Goal: Communication & Community: Answer question/provide support

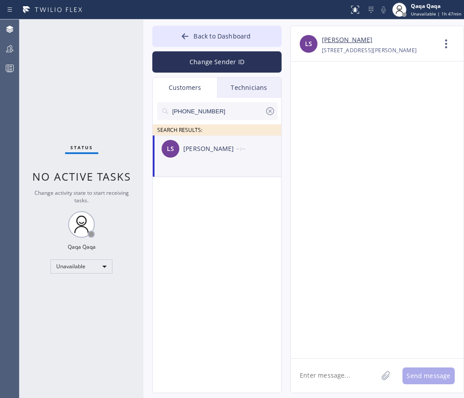
click at [207, 111] on input "[PHONE_NUMBER]" at bounding box center [217, 111] width 93 height 18
click at [212, 114] on input "(57_) ___-____" at bounding box center [217, 111] width 93 height 18
paste input "GY57LI"
type input "GY57LI"
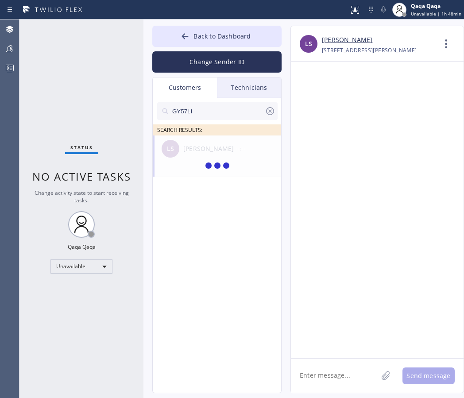
click at [212, 111] on input "GY57LI" at bounding box center [217, 111] width 93 height 18
click at [210, 133] on div "SEARCH RESULTS:" at bounding box center [217, 129] width 129 height 11
click at [214, 154] on div "LS [PERSON_NAME] --:--" at bounding box center [217, 148] width 129 height 27
click at [341, 370] on textarea at bounding box center [334, 375] width 87 height 34
paste textarea "Hello! Our technician visited your home [DATE]. How was your experience? Please…"
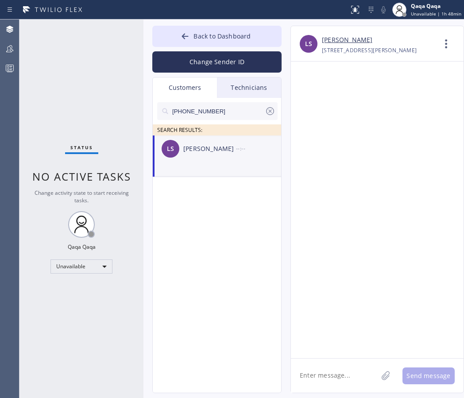
type textarea "Hello! Our technician visited your home [DATE]. How was your experience? Please…"
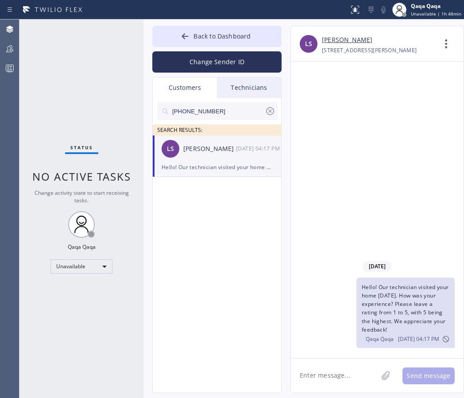
click at [239, 109] on input "[PHONE_NUMBER]" at bounding box center [217, 111] width 93 height 18
paste input "917) 365-1140"
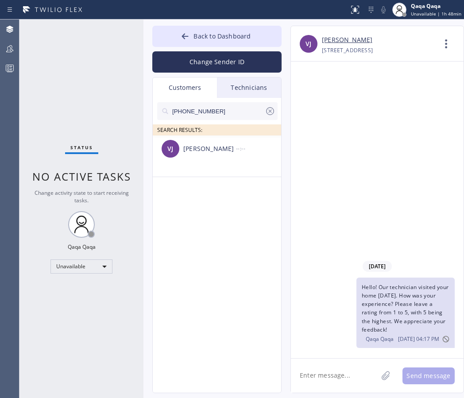
type input "[PHONE_NUMBER]"
click at [206, 151] on div "[PERSON_NAME]" at bounding box center [209, 149] width 53 height 10
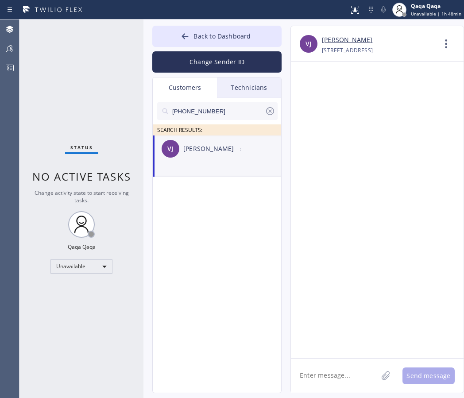
click at [208, 145] on div "[PERSON_NAME]" at bounding box center [209, 149] width 53 height 10
click at [327, 373] on textarea at bounding box center [334, 375] width 87 height 34
paste textarea "Hello! Our technician visited your home [DATE]. How was your experience? Please…"
type textarea "Hello! Our technician visited your home [DATE]. How was your experience? Please…"
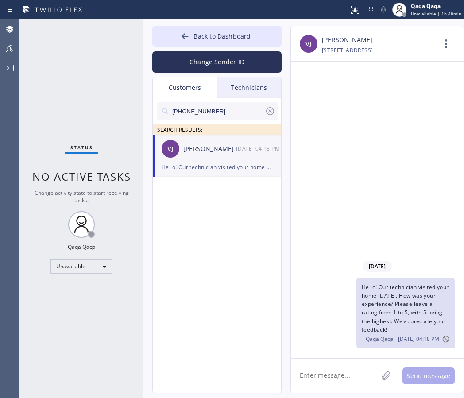
click at [211, 111] on input "[PHONE_NUMBER]" at bounding box center [217, 111] width 93 height 18
paste input "630) 772-9927"
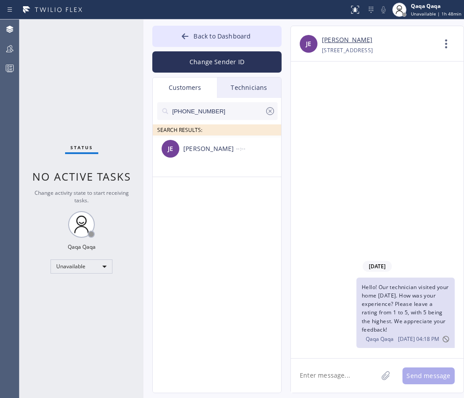
type input "[PHONE_NUMBER]"
click at [257, 152] on div "--:--" at bounding box center [259, 148] width 46 height 10
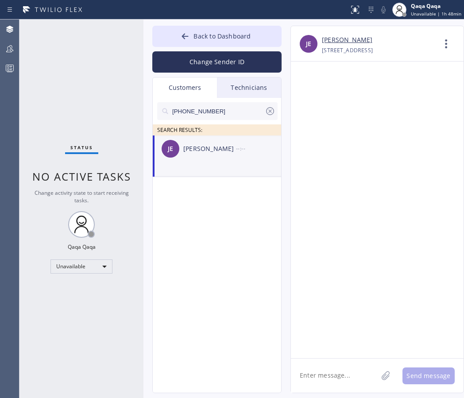
click at [326, 380] on textarea at bounding box center [334, 375] width 87 height 34
paste textarea "Hello! Our technician visited your home [DATE]. How was your experience? Please…"
type textarea "Hello! Our technician visited your home [DATE]. How was your experience? Please…"
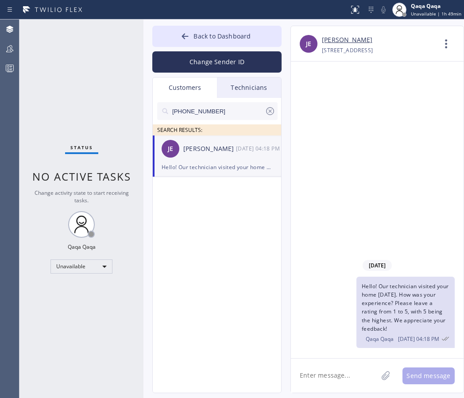
click at [215, 115] on input "[PHONE_NUMBER]" at bounding box center [217, 111] width 93 height 18
paste input "26) 807-1208"
click at [198, 149] on div "[PERSON_NAME]" at bounding box center [209, 149] width 53 height 10
click at [226, 111] on input "[PHONE_NUMBER]" at bounding box center [217, 111] width 93 height 18
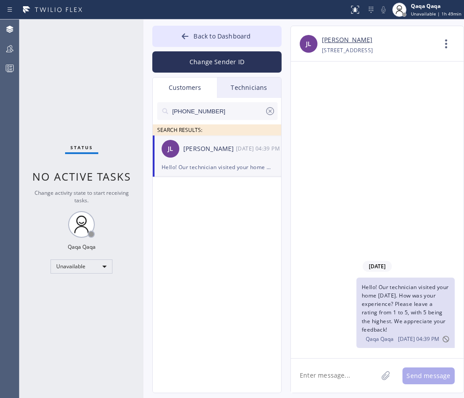
paste input "310) 831-0960"
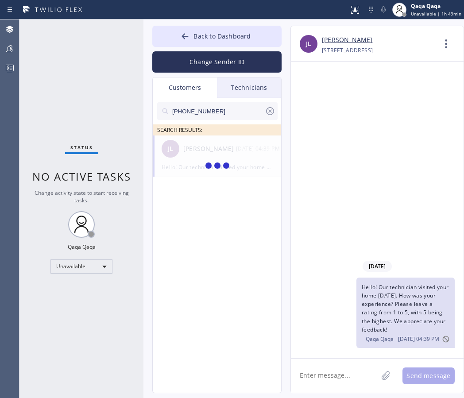
type input "[PHONE_NUMBER]"
click at [205, 146] on div "[PERSON_NAME]" at bounding box center [209, 149] width 53 height 10
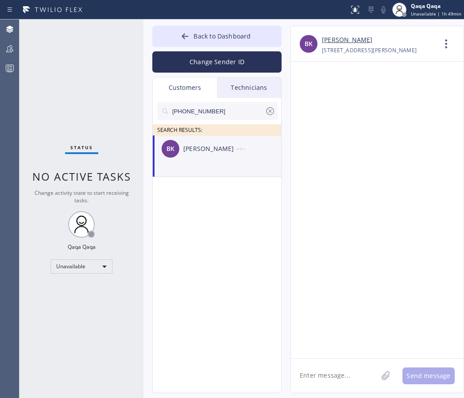
click at [314, 380] on textarea at bounding box center [334, 375] width 87 height 34
paste textarea "Hello! Our technician visited your home [DATE]. How was your experience? Please…"
type textarea "Hello! Our technician visited your home [DATE]. How was your experience? Please…"
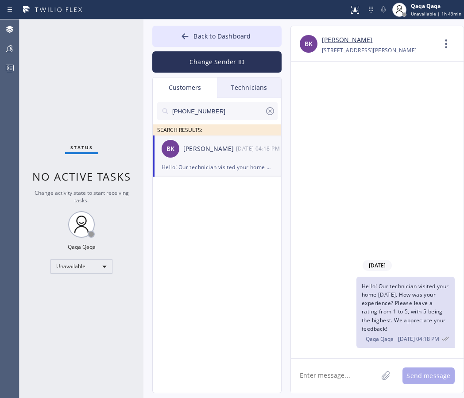
click at [224, 110] on input "[PHONE_NUMBER]" at bounding box center [217, 111] width 93 height 18
paste input "561) 319-7286"
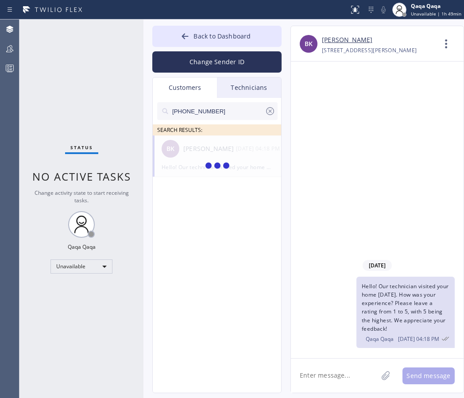
type input "[PHONE_NUMBER]"
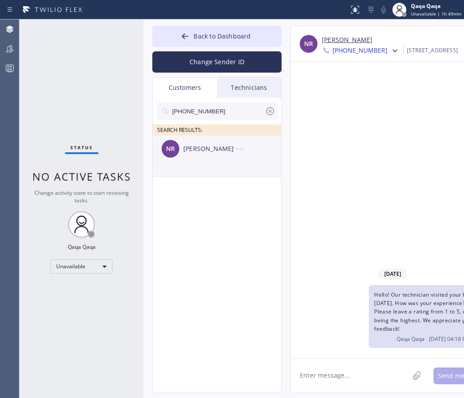
click at [180, 143] on div "NR [PERSON_NAME] --:--" at bounding box center [217, 148] width 129 height 27
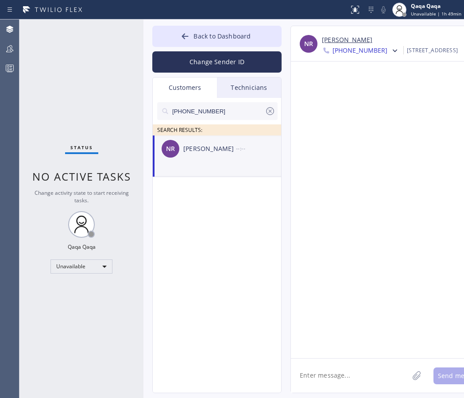
click at [338, 377] on textarea at bounding box center [350, 375] width 118 height 34
paste textarea "Hello! Our technician visited your home [DATE]. How was your experience? Please…"
type textarea "Hello! Our technician visited your home [DATE]. How was your experience? Please…"
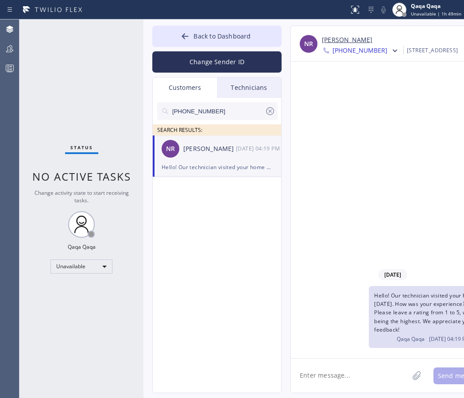
click at [233, 109] on input "[PHONE_NUMBER]" at bounding box center [217, 111] width 93 height 18
paste input "609) 273-2472"
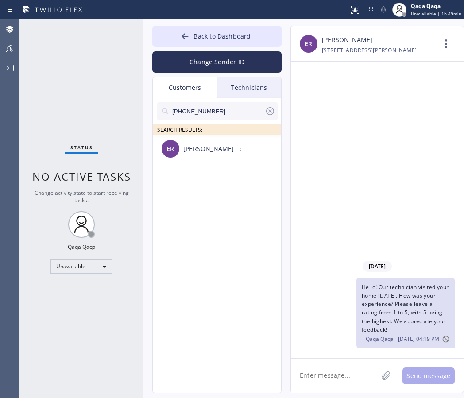
type input "[PHONE_NUMBER]"
click at [199, 146] on div "[PERSON_NAME]" at bounding box center [209, 149] width 53 height 10
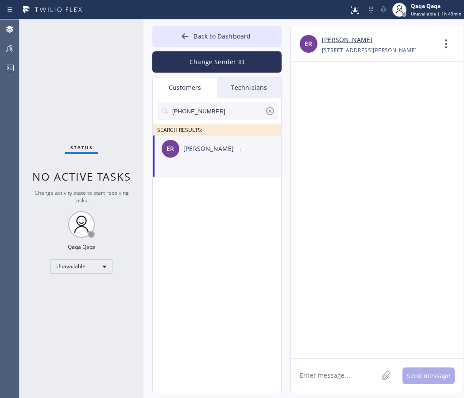
click at [323, 369] on textarea at bounding box center [334, 375] width 87 height 34
paste textarea "Hello! Our technician visited your home [DATE]. How was your experience? Please…"
type textarea "Hello! Our technician visited your home [DATE]. How was your experience? Please…"
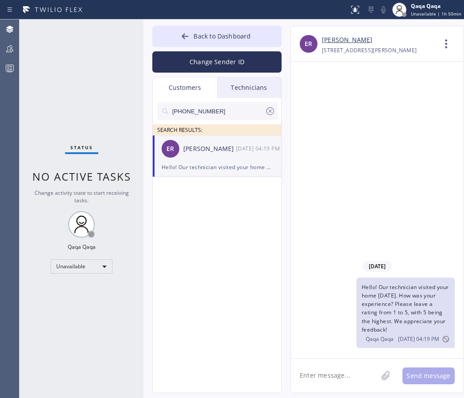
click at [224, 111] on input "[PHONE_NUMBER]" at bounding box center [217, 111] width 93 height 18
paste input "714) 920-303"
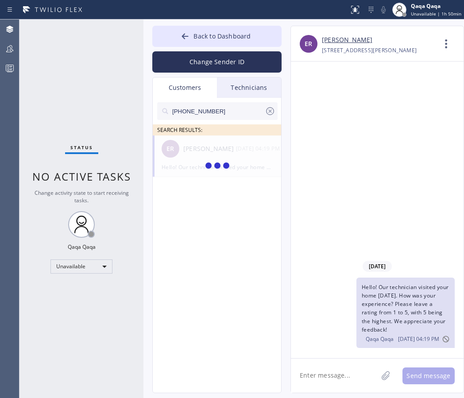
type input "[PHONE_NUMBER]"
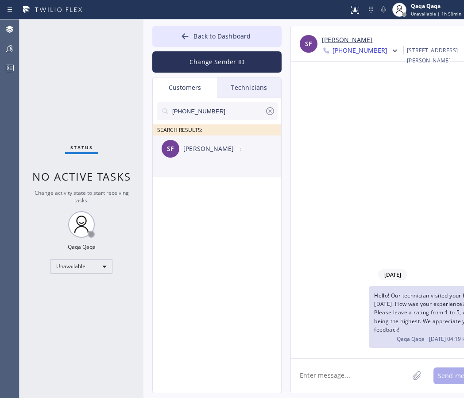
click at [199, 149] on div "[PERSON_NAME]" at bounding box center [209, 149] width 53 height 10
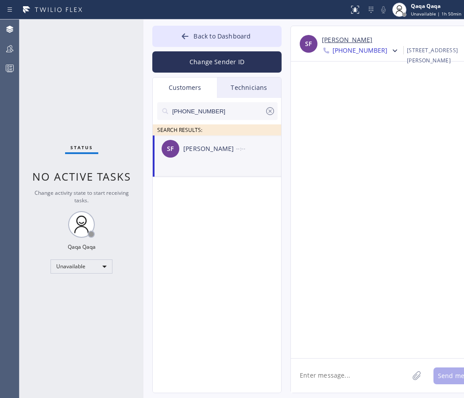
click at [320, 368] on textarea at bounding box center [350, 375] width 118 height 34
paste textarea "Hello! Our technician visited your home [DATE]. How was your experience? Please…"
type textarea "Hello! Our technician visited your home [DATE]. How was your experience? Please…"
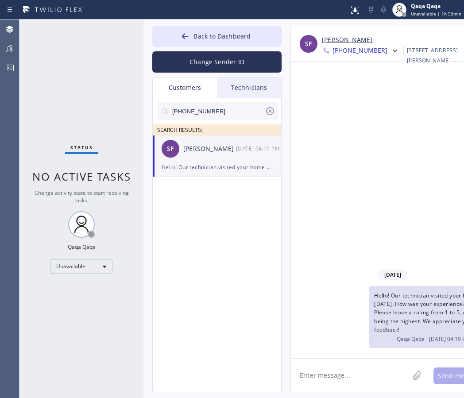
click at [244, 114] on input "[PHONE_NUMBER]" at bounding box center [217, 111] width 93 height 18
paste input "516) 455-8228"
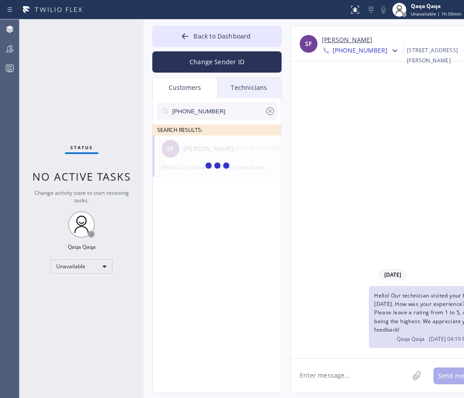
type input "[PHONE_NUMBER]"
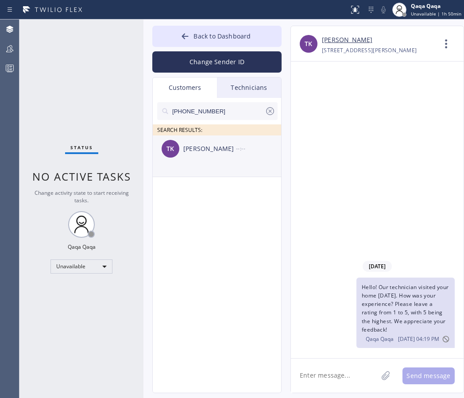
click at [218, 155] on div "TK [PERSON_NAME] --:--" at bounding box center [217, 148] width 129 height 27
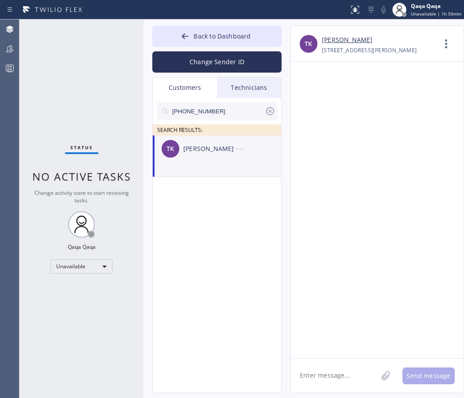
click at [337, 376] on textarea at bounding box center [334, 375] width 87 height 34
paste textarea "Hello! Our technician visited your home [DATE]. How was your experience? Please…"
type textarea "Hello! Our technician visited your home [DATE]. How was your experience? Please…"
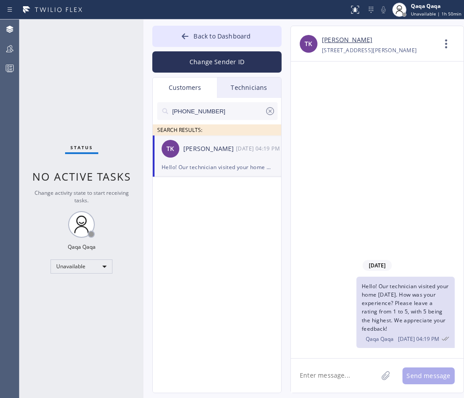
click at [230, 111] on input "[PHONE_NUMBER]" at bounding box center [217, 111] width 93 height 18
paste input "714) 658-8845"
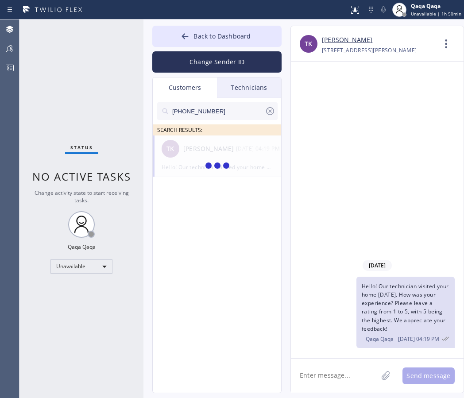
type input "[PHONE_NUMBER]"
click at [210, 148] on div "[PERSON_NAME]" at bounding box center [209, 149] width 53 height 10
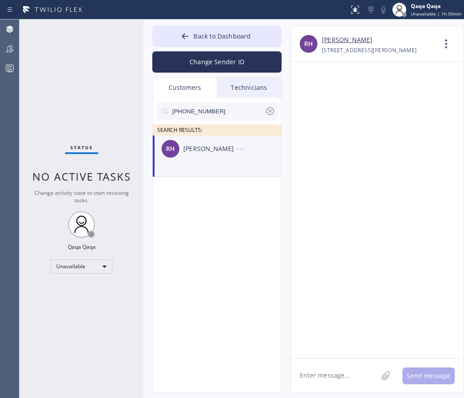
click at [312, 370] on textarea at bounding box center [334, 375] width 87 height 34
paste textarea "Hello! Our technician visited your home [DATE]. How was your experience? Please…"
type textarea "Hello! Our technician visited your home [DATE]. How was your experience? Please…"
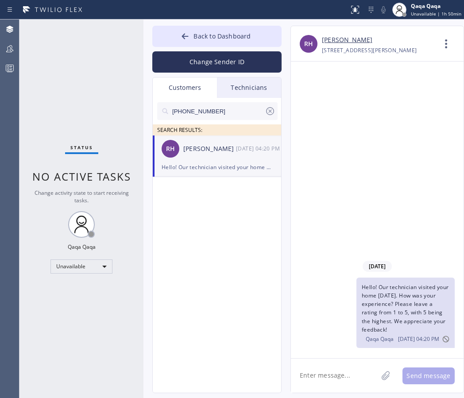
click at [228, 111] on input "[PHONE_NUMBER]" at bounding box center [217, 111] width 93 height 18
paste input "742-4206"
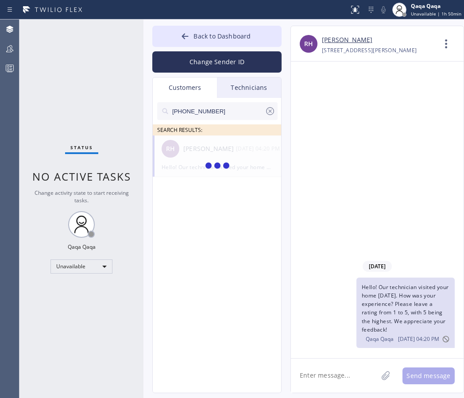
type input "[PHONE_NUMBER]"
click at [210, 144] on div "[PERSON_NAME]" at bounding box center [209, 149] width 53 height 10
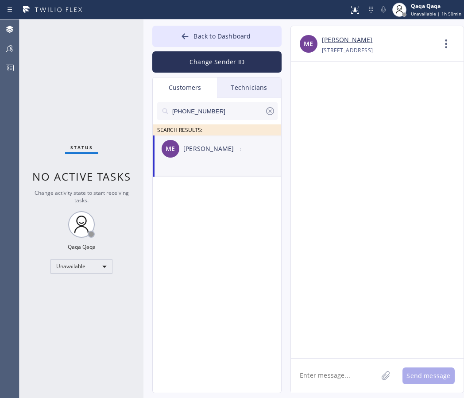
click at [327, 379] on textarea at bounding box center [334, 375] width 87 height 34
paste textarea "Hello! Our technician visited your home [DATE]. How was your experience? Please…"
type textarea "Hello! Our technician visited your home [DATE]. How was your experience? Please…"
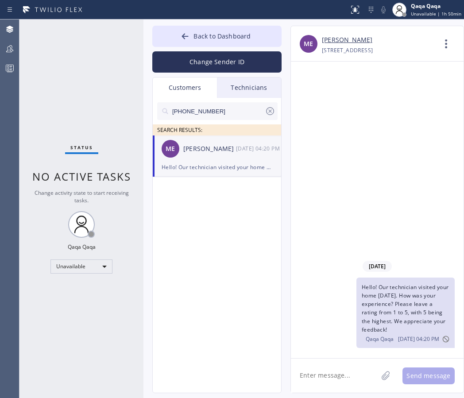
click at [240, 112] on input "[PHONE_NUMBER]" at bounding box center [217, 111] width 93 height 18
paste input "425) 327-5277"
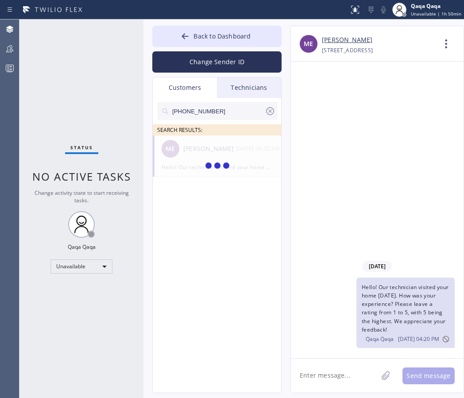
type input "[PHONE_NUMBER]"
click at [218, 140] on div "RH [PERSON_NAME] --:--" at bounding box center [217, 148] width 129 height 27
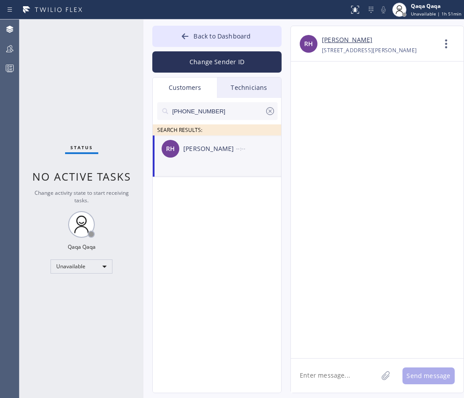
click at [318, 383] on textarea at bounding box center [334, 375] width 87 height 34
paste textarea "Hello! Our technician visited your home [DATE]. How was your experience? Please…"
type textarea "Hello! Our technician visited your home [DATE]. How was your experience? Please…"
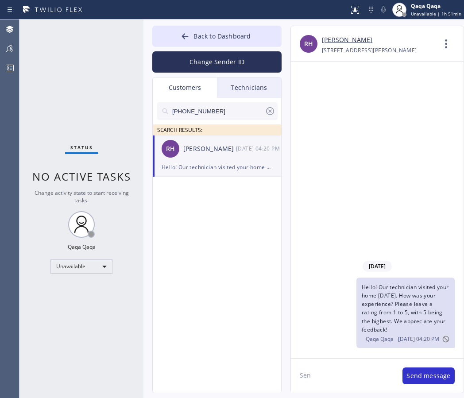
type textarea "Sent"
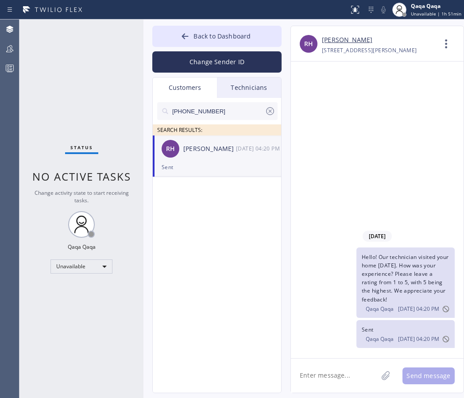
click at [216, 114] on input "[PHONE_NUMBER]" at bounding box center [217, 111] width 93 height 18
paste input "650) 303-3316"
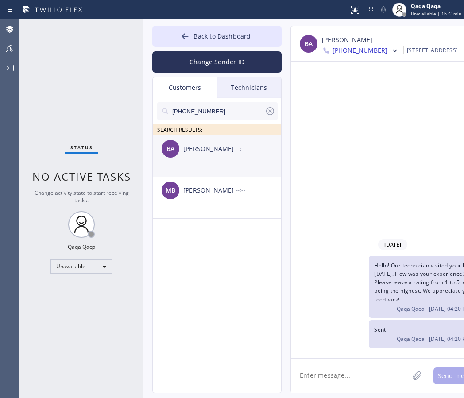
click at [226, 149] on div "[PERSON_NAME]" at bounding box center [209, 149] width 53 height 10
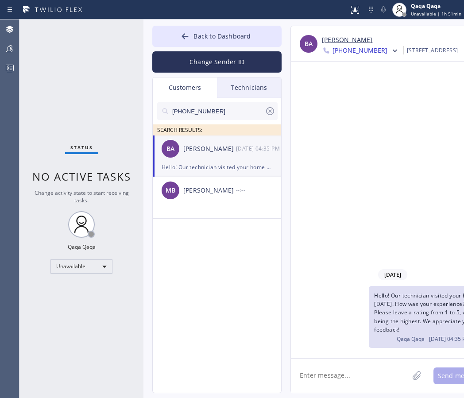
click at [325, 364] on textarea at bounding box center [350, 375] width 118 height 34
click at [206, 116] on input "[PHONE_NUMBER]" at bounding box center [217, 111] width 93 height 18
paste input "954) 829-2774"
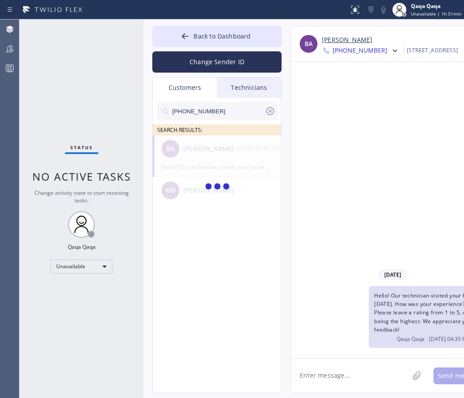
type input "[PHONE_NUMBER]"
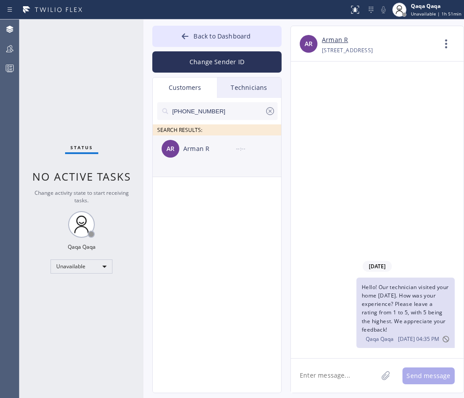
click at [234, 149] on div "Arman R" at bounding box center [209, 149] width 53 height 10
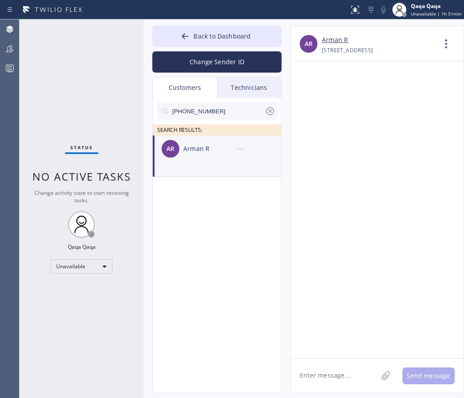
click at [317, 372] on textarea at bounding box center [334, 375] width 87 height 34
paste textarea "Hello! Our technician visited your home [DATE]. How was your experience? Please…"
type textarea "Hello! Our technician visited your home [DATE]. How was your experience? Please…"
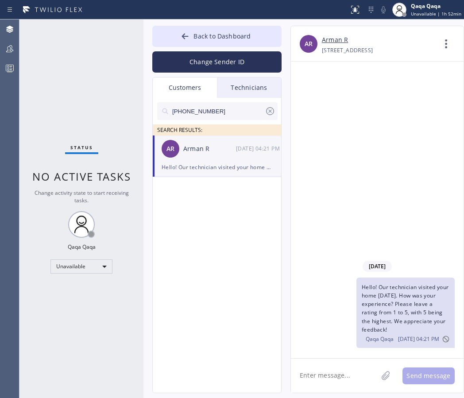
click at [273, 113] on icon at bounding box center [269, 111] width 11 height 11
